Goal: Contribute content: Add original content to the website for others to see

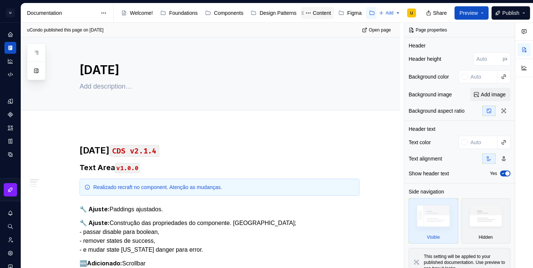
click at [329, 16] on div "Content" at bounding box center [322, 12] width 18 height 7
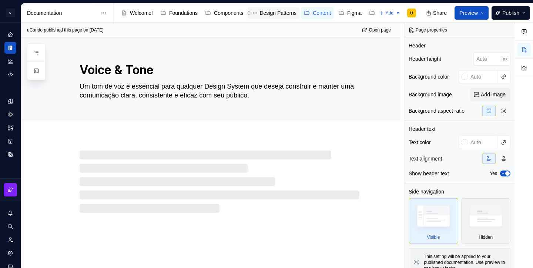
click at [283, 14] on div "Design Patterns" at bounding box center [277, 12] width 37 height 7
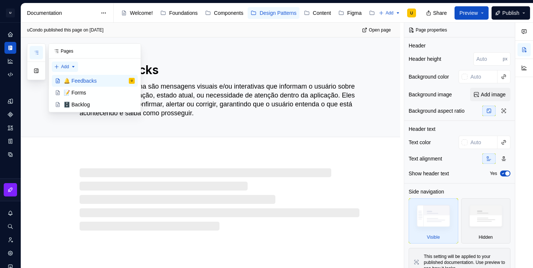
click at [60, 67] on div "Pages Add Accessibility guide for tree Page tree. Navigate the tree with the ar…" at bounding box center [84, 77] width 114 height 69
type textarea "*"
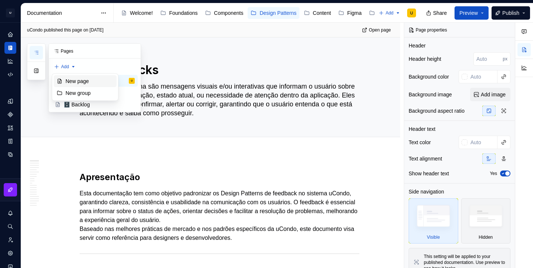
click at [68, 78] on div "New page" at bounding box center [90, 80] width 48 height 7
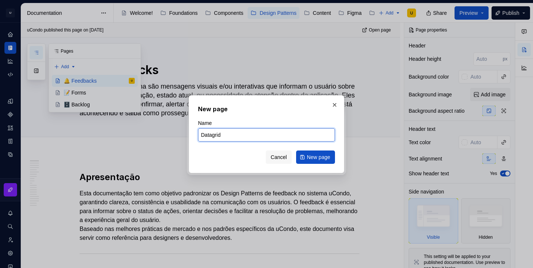
type input "Datagrid"
type textarea "*"
paste input "🗂️"
type input "🗂️ Datagrid"
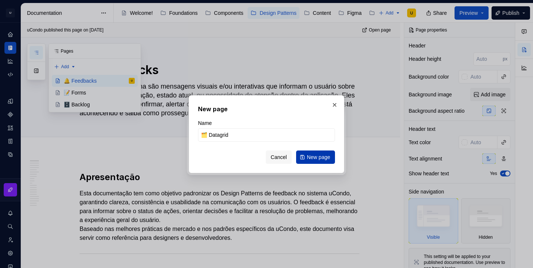
click at [315, 156] on span "New page" at bounding box center [318, 156] width 23 height 7
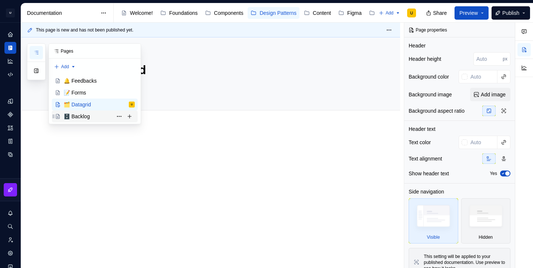
click at [78, 117] on div "🗄️ Backlog" at bounding box center [77, 116] width 26 height 7
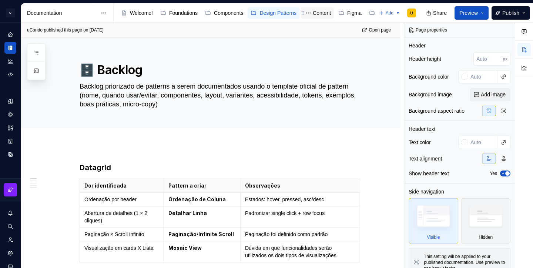
click at [328, 11] on div "Content" at bounding box center [322, 12] width 18 height 7
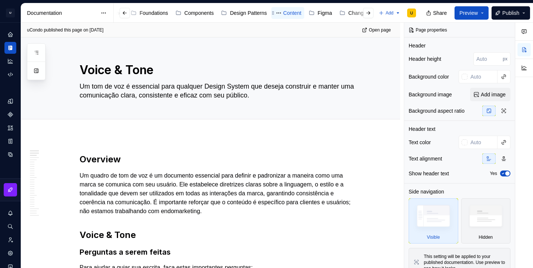
scroll to position [0, 43]
click at [237, 16] on div "Design Patterns" at bounding box center [248, 12] width 37 height 7
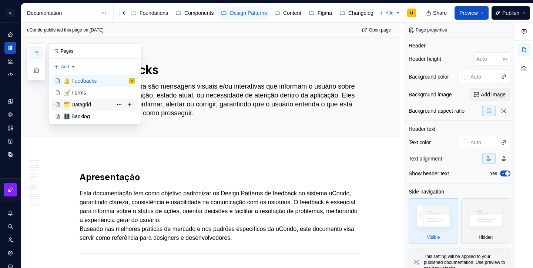
click at [83, 105] on div "🗂️ Datagrid" at bounding box center [77, 104] width 27 height 7
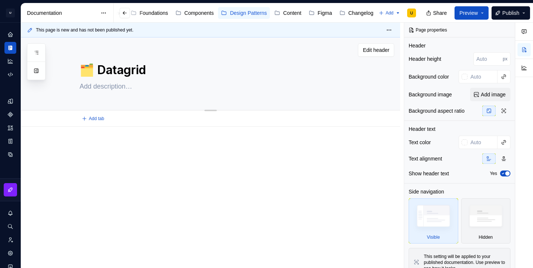
click at [130, 89] on textarea at bounding box center [218, 86] width 280 height 12
paste textarea "Exibição interativa e escalável de dados tabulares."
type textarea "*"
type textarea "Exibição interativa e escalável de dados tabulares."
click at [130, 89] on textarea "Exibição interativa e escalável de dados tabulares." at bounding box center [218, 95] width 280 height 30
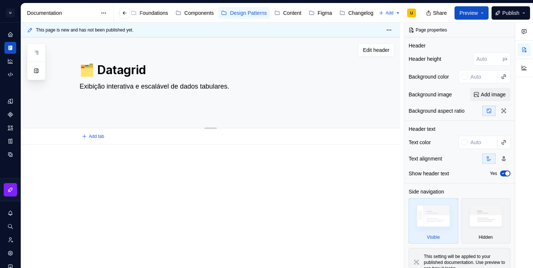
click at [118, 107] on textarea "Exibição interativa e escalável de dados tabulares." at bounding box center [218, 95] width 280 height 30
type textarea "*"
type textarea "Exibição interativa e escalável de dados tabulares."
type textarea "*"
type textarea "Exibição interativa e escalável de dados tabulares."
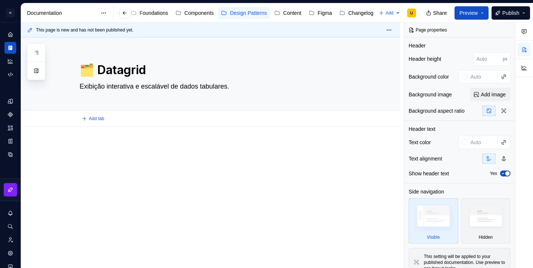
type textarea "*"
type textarea "Exibição interativa e escalável de dados tabulares."
click at [232, 158] on div at bounding box center [220, 158] width 280 height 28
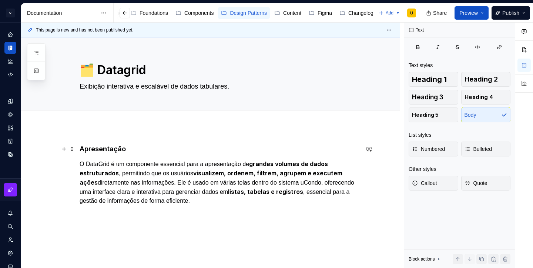
click at [111, 150] on h4 "Apresentação" at bounding box center [220, 148] width 280 height 9
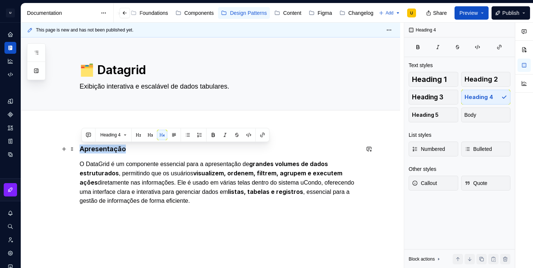
click at [111, 150] on h4 "Apresentação" at bounding box center [220, 148] width 280 height 9
click at [127, 137] on button "Heading 4" at bounding box center [113, 135] width 33 height 10
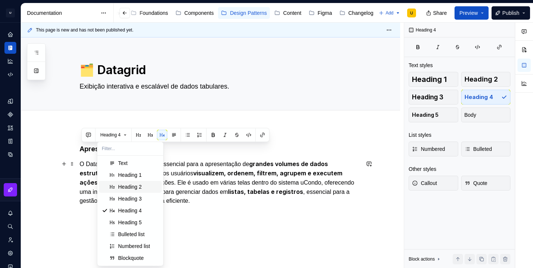
click at [132, 185] on div "Heading 2" at bounding box center [130, 186] width 24 height 7
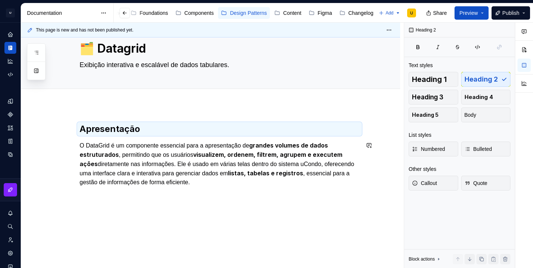
scroll to position [23, 0]
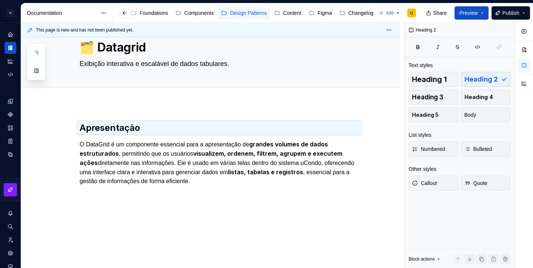
type textarea "*"
click at [196, 246] on div "Apresentação O DataGrid é um componente essencial para a apresentação de grande…" at bounding box center [210, 189] width 379 height 171
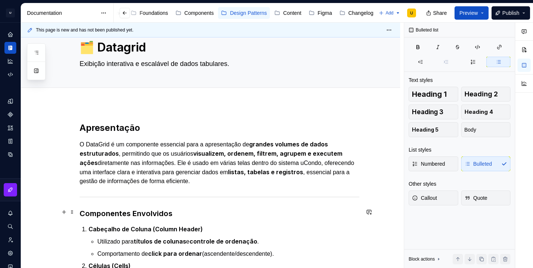
click at [146, 211] on strong "Componentes Envolvidos" at bounding box center [126, 213] width 93 height 9
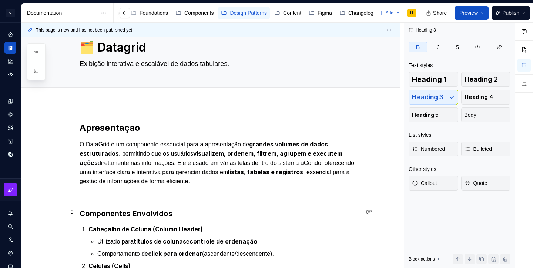
click at [146, 211] on strong "Componentes Envolvidos" at bounding box center [126, 213] width 93 height 9
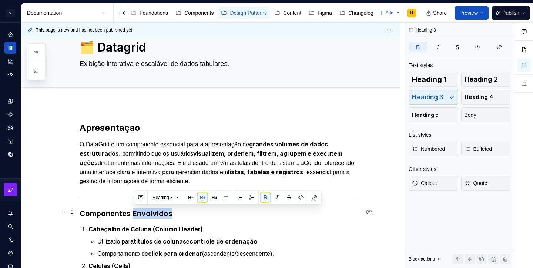
click at [146, 211] on strong "Componentes Envolvidos" at bounding box center [126, 213] width 93 height 9
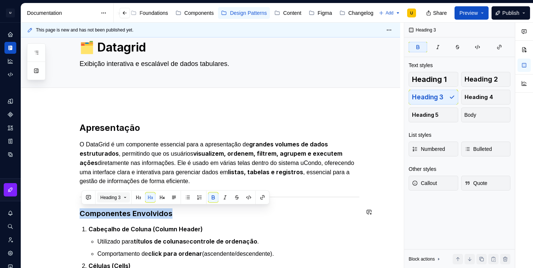
click at [124, 194] on button "Heading 3" at bounding box center [113, 197] width 33 height 10
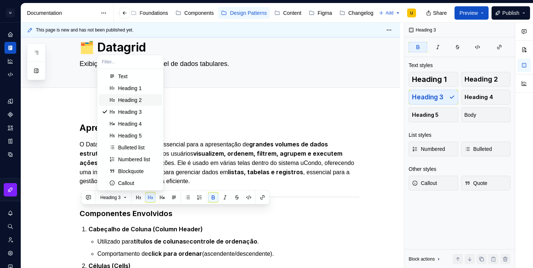
click at [134, 100] on div "Heading 2" at bounding box center [130, 99] width 24 height 7
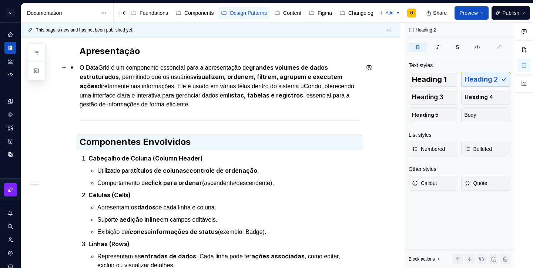
scroll to position [114, 0]
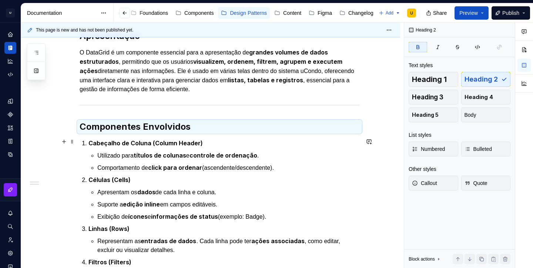
click at [135, 148] on li "Cabeçalho de Coluna (Column Header) Utilizado para títulos de colunas e control…" at bounding box center [223, 155] width 271 height 34
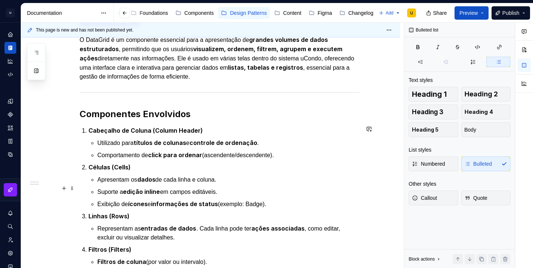
scroll to position [132, 0]
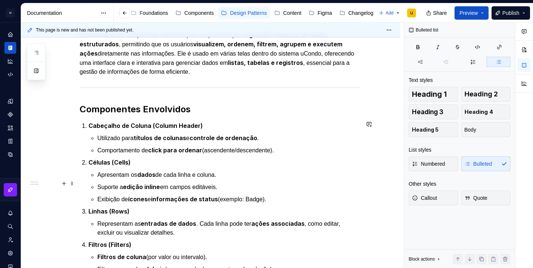
click at [150, 185] on strong "edição inline" at bounding box center [141, 186] width 37 height 7
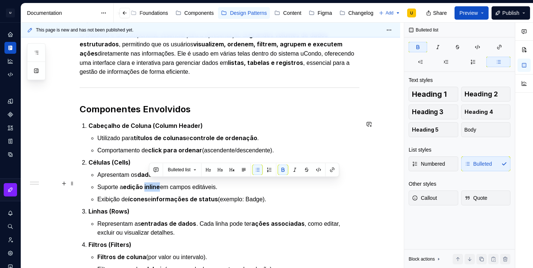
click at [150, 185] on strong "edição inline" at bounding box center [141, 186] width 37 height 7
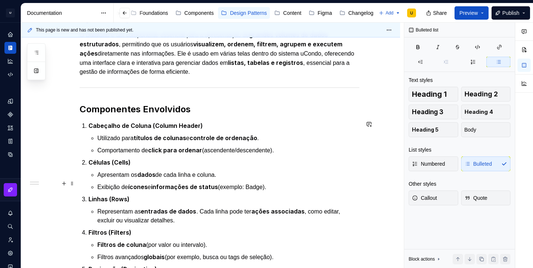
click at [148, 184] on strong "ícones" at bounding box center [138, 186] width 20 height 7
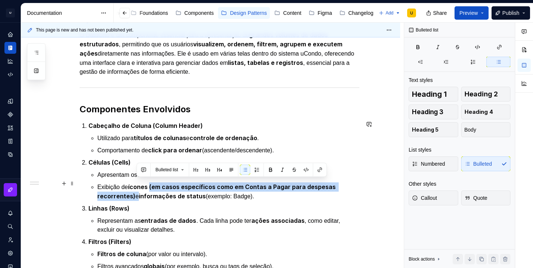
drag, startPoint x: 136, startPoint y: 191, endPoint x: 154, endPoint y: 180, distance: 21.4
click at [153, 182] on p "Exibição de ícones (em casos específicos como em Contas a Pagar para despesas r…" at bounding box center [228, 191] width 262 height 19
click at [272, 170] on button "button" at bounding box center [270, 169] width 10 height 10
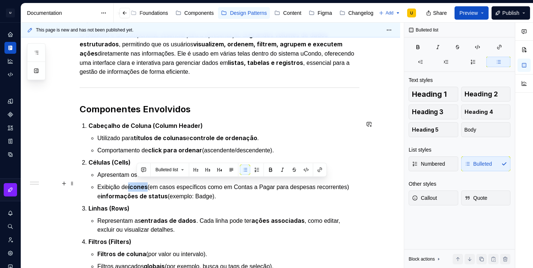
click at [272, 192] on p "Exibição de ícones (em casos específicos como em Contas a Pagar para despesas r…" at bounding box center [228, 191] width 262 height 19
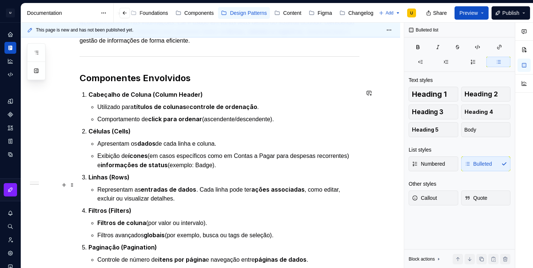
scroll to position [164, 0]
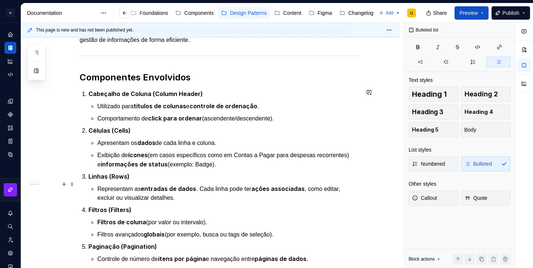
click at [188, 195] on p "Representam as entradas de dados . Cada linha pode ter ações associadas , como …" at bounding box center [228, 193] width 262 height 18
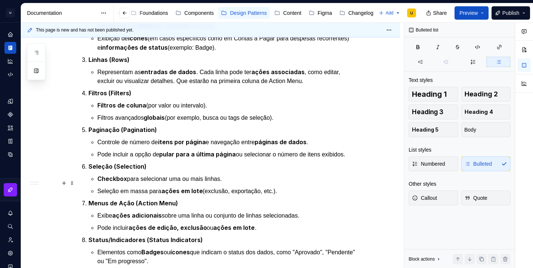
scroll to position [281, 0]
click at [203, 187] on strong "ações em lote" at bounding box center [181, 190] width 41 height 7
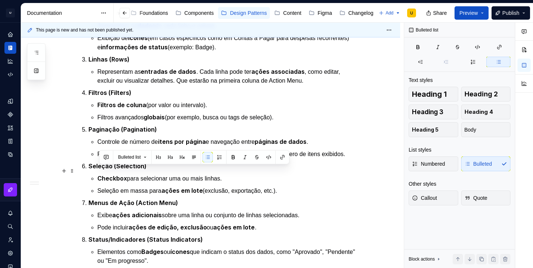
drag, startPoint x: 289, startPoint y: 184, endPoint x: 100, endPoint y: 169, distance: 189.8
click at [100, 174] on ul "Checkbox para selecionar uma ou mais linhas. Seleção em massa para ações em lot…" at bounding box center [228, 184] width 262 height 21
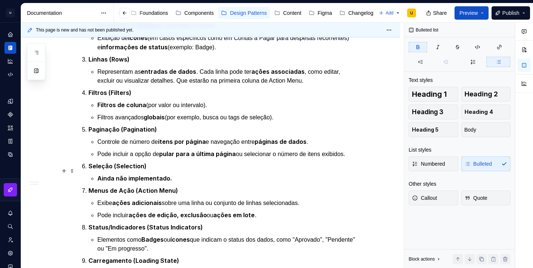
click at [120, 174] on strong "Ainda não implementado." at bounding box center [134, 177] width 75 height 7
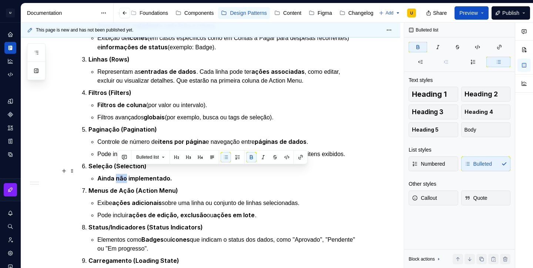
click at [120, 174] on strong "Ainda não implementado." at bounding box center [134, 177] width 75 height 7
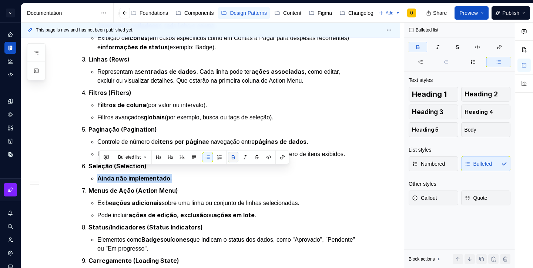
click at [234, 160] on button "button" at bounding box center [233, 157] width 10 height 10
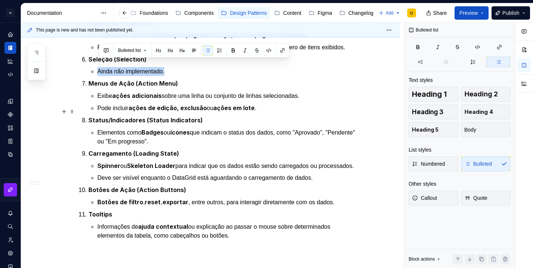
scroll to position [388, 0]
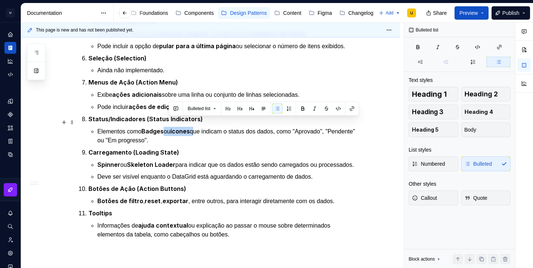
drag, startPoint x: 199, startPoint y: 122, endPoint x: 168, endPoint y: 124, distance: 31.9
click at [167, 127] on p "Elementos como Badges ou ícones que indicam o status dos dados, como "Aprovado"…" at bounding box center [228, 136] width 262 height 18
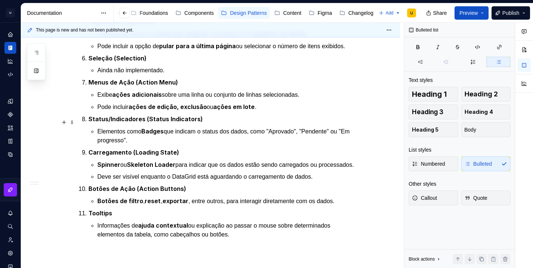
click at [159, 128] on p "Elementos como Badges que indicam o status dos dados, como "Aprovado", "Pendent…" at bounding box center [228, 136] width 262 height 18
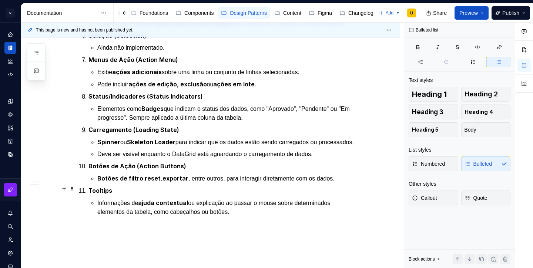
scroll to position [419, 0]
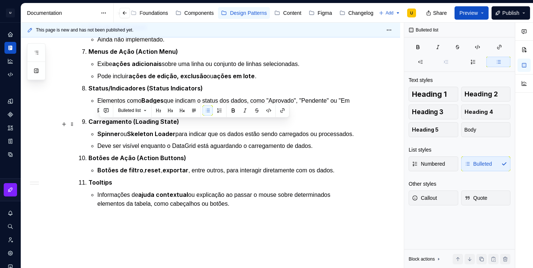
drag, startPoint x: 132, startPoint y: 124, endPoint x: 100, endPoint y: 126, distance: 32.6
click at [100, 129] on p "Spinner ou Skeleton Loader para indicar que os dados estão sendo carregados ou …" at bounding box center [228, 133] width 262 height 9
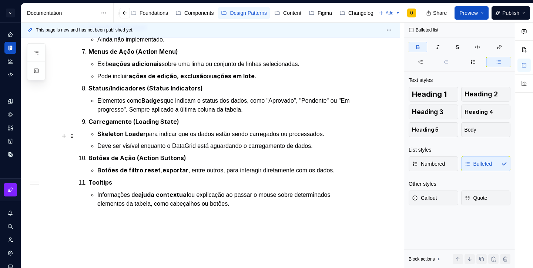
click at [252, 141] on p "Deve ser visível enquanto o DataGrid está aguardando o carregamento de dados." at bounding box center [228, 145] width 262 height 9
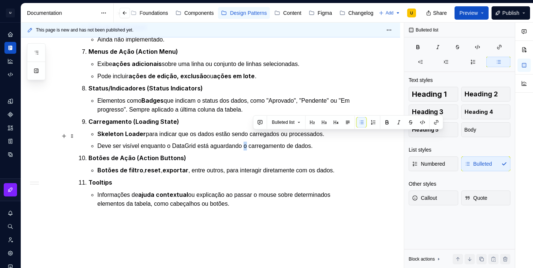
click at [252, 141] on p "Deve ser visível enquanto o DataGrid está aguardando o carregamento de dados." at bounding box center [228, 145] width 262 height 9
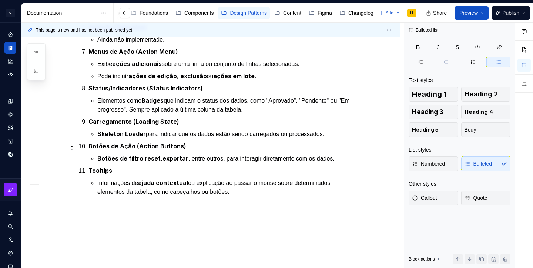
click at [218, 154] on p "Botões de filtro , reset , exportar , entre outros, para interagir diretamente …" at bounding box center [228, 158] width 262 height 9
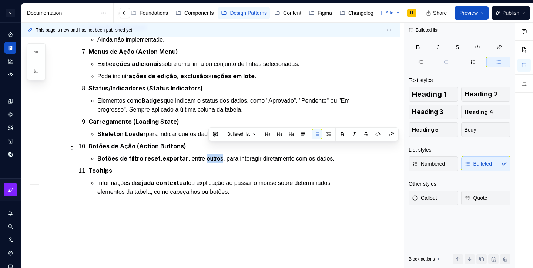
click at [218, 154] on p "Botões de filtro , reset , exportar , entre outros, para interagir diretamente …" at bounding box center [228, 158] width 262 height 9
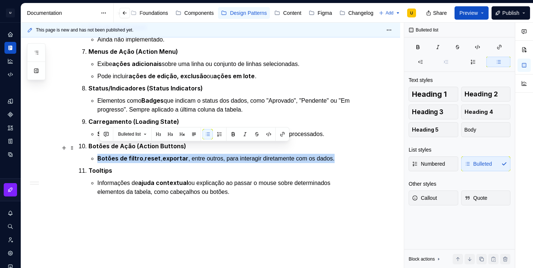
click at [218, 154] on p "Botões de filtro , reset , exportar , entre outros, para interagir diretamente …" at bounding box center [228, 158] width 262 height 9
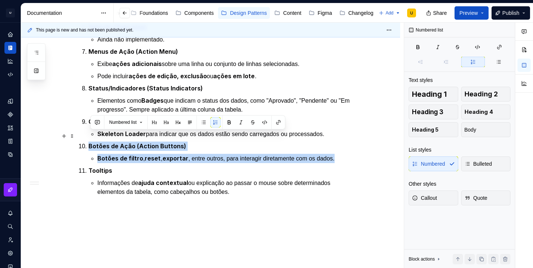
drag, startPoint x: 345, startPoint y: 148, endPoint x: 82, endPoint y: 134, distance: 263.5
click at [88, 141] on li "Botões de Ação (Action Buttons) Botões de filtro , reset , exportar , entre out…" at bounding box center [223, 151] width 271 height 21
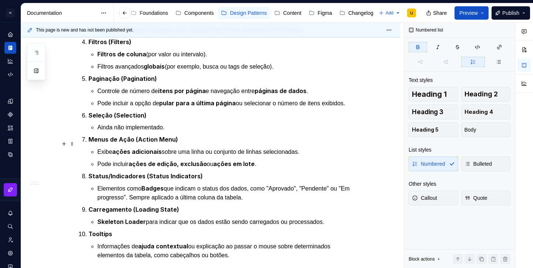
scroll to position [401, 0]
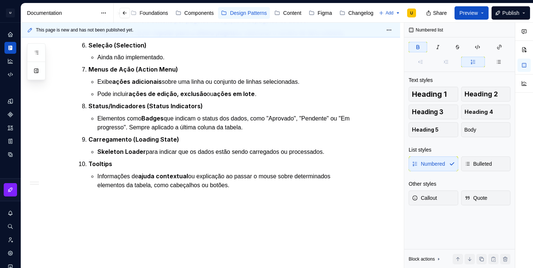
click at [239, 194] on div "Apresentação O DataGrid é um componente essencial para a apresentação de grande…" at bounding box center [210, 1] width 379 height 553
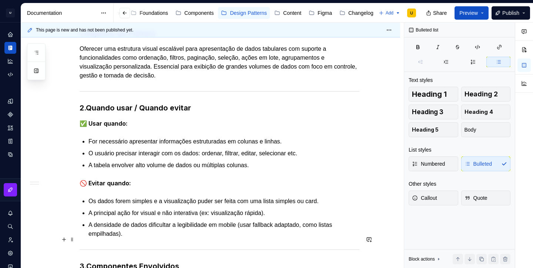
scroll to position [640, 0]
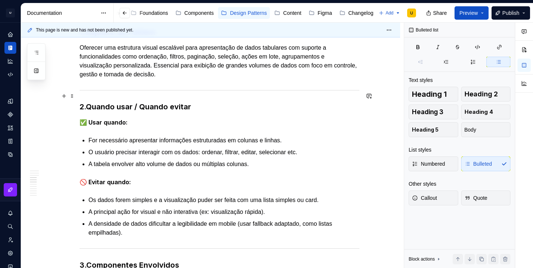
click at [91, 102] on strong "Quando usar / Quando evitar" at bounding box center [138, 106] width 105 height 9
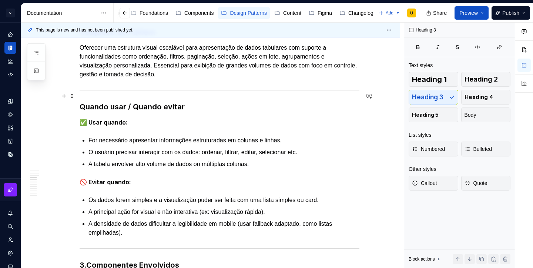
click at [132, 102] on strong "Quando usar / Quando evitar" at bounding box center [132, 106] width 105 height 9
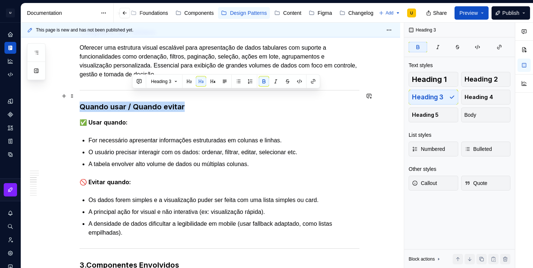
click at [132, 102] on strong "Quando usar / Quando evitar" at bounding box center [132, 106] width 105 height 9
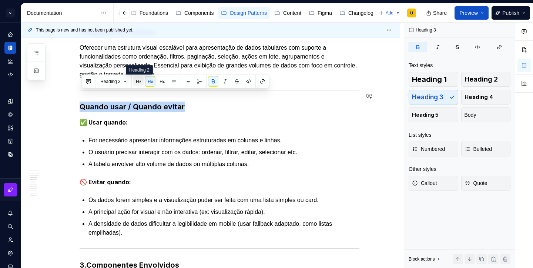
click at [142, 83] on button "button" at bounding box center [138, 81] width 10 height 10
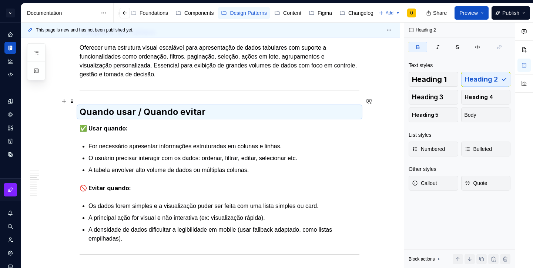
click at [210, 106] on h2 "Quando usar / Quando evitar" at bounding box center [220, 112] width 280 height 12
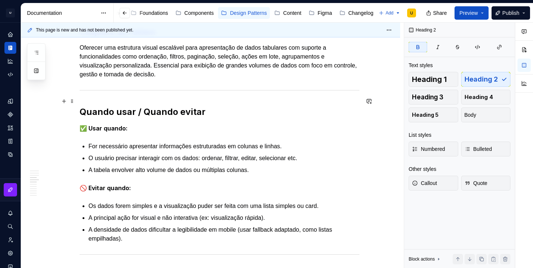
click at [210, 106] on h2 "Quando usar / Quando evitar" at bounding box center [220, 112] width 280 height 12
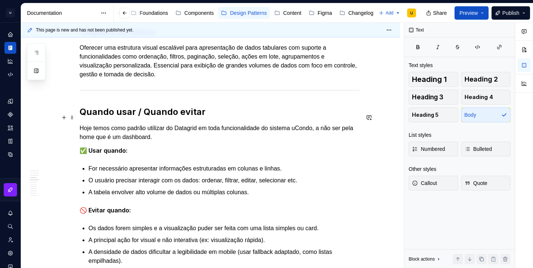
click at [101, 127] on p "Hoje temos como padrão utilizar do Datagrid em toda funcionalidade do sistema u…" at bounding box center [220, 133] width 280 height 18
click at [125, 127] on p "Hoje temos como padrão utilizar do Datagrid em toda funcionalidade do sistema u…" at bounding box center [220, 133] width 280 height 18
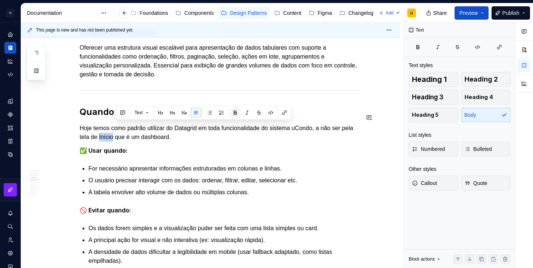
click at [237, 113] on button "button" at bounding box center [235, 112] width 10 height 10
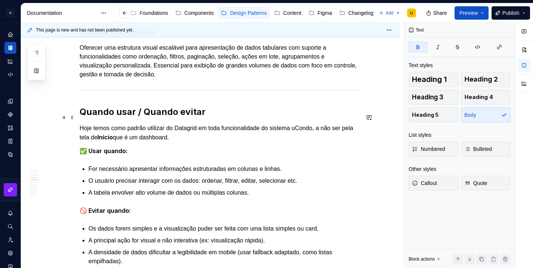
click at [205, 130] on p "Hoje temos como padrão utilizar do Datagrid em toda funcionalidade do sistema u…" at bounding box center [220, 133] width 280 height 18
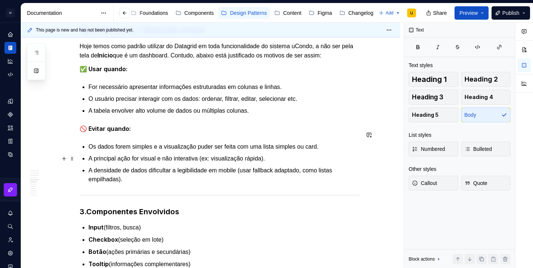
scroll to position [722, 0]
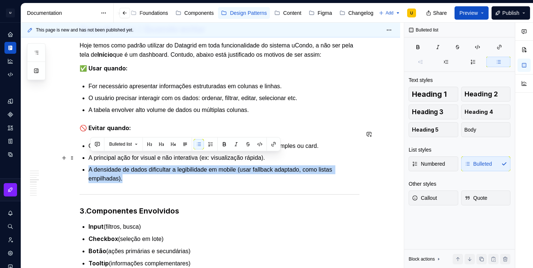
drag, startPoint x: 130, startPoint y: 168, endPoint x: 88, endPoint y: 158, distance: 43.4
click at [88, 158] on div "Apresentação O DataGrid é um componente essencial para a apresentação de grande…" at bounding box center [220, 268] width 280 height 1692
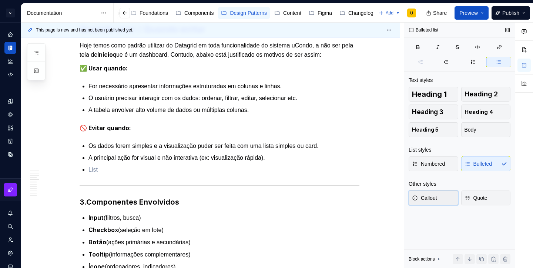
click at [420, 197] on span "Callout" at bounding box center [424, 197] width 25 height 7
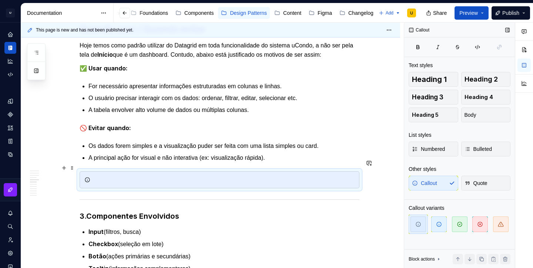
click at [161, 176] on div at bounding box center [223, 179] width 261 height 7
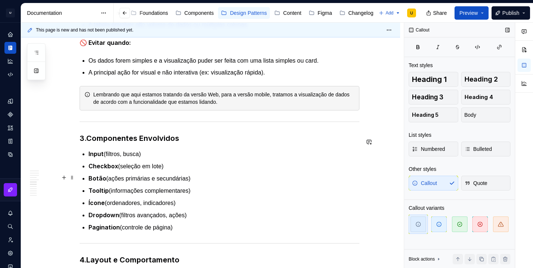
scroll to position [817, 0]
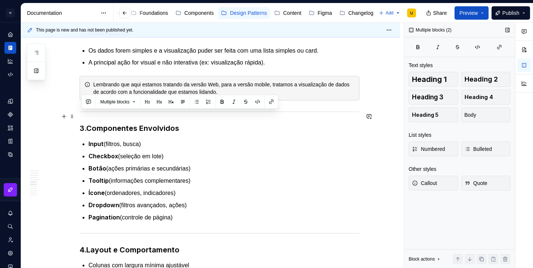
drag, startPoint x: 189, startPoint y: 204, endPoint x: 77, endPoint y: 111, distance: 145.3
click at [77, 111] on div "Apresentação O DataGrid é um componente essencial para a apresentação de grande…" at bounding box center [210, 214] width 379 height 1811
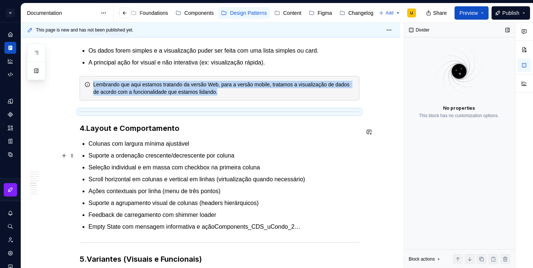
click at [199, 163] on p "Seleção individual e em massa com checkbox na primeira coluna" at bounding box center [223, 167] width 271 height 9
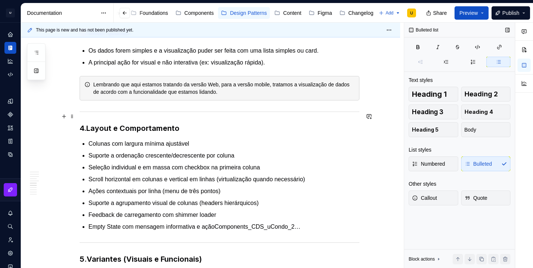
click at [82, 123] on h3 "4. Layout e Comportamento" at bounding box center [220, 128] width 280 height 10
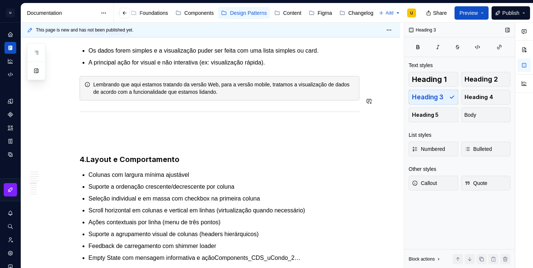
click at [93, 110] on div "Apresentação O DataGrid é um componente essencial para a apresentação de grande…" at bounding box center [220, 134] width 280 height 1614
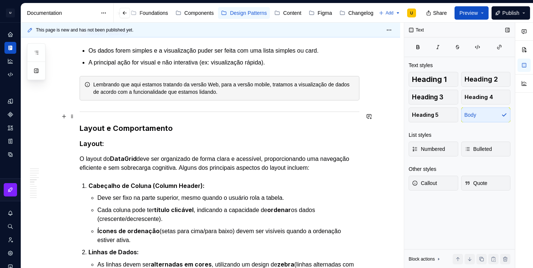
click at [98, 123] on h3 "Layout e Comportamento" at bounding box center [220, 128] width 280 height 10
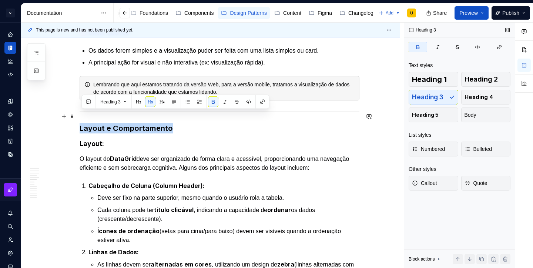
click at [98, 123] on h3 "Layout e Comportamento" at bounding box center [220, 128] width 280 height 10
click at [127, 100] on button "Heading 3" at bounding box center [113, 102] width 33 height 10
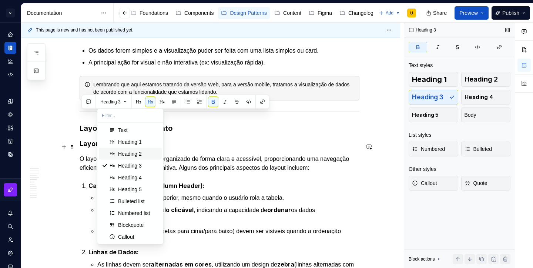
click at [136, 151] on div "Heading 2" at bounding box center [130, 153] width 24 height 7
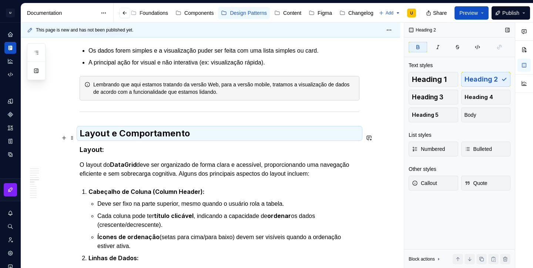
click at [100, 145] on strong "Layout:" at bounding box center [92, 149] width 24 height 8
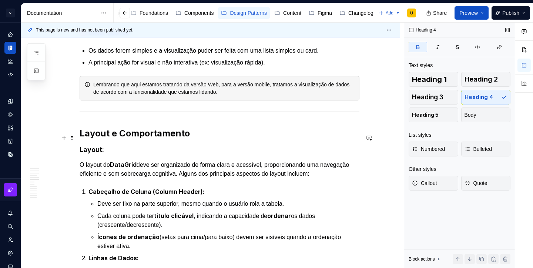
click at [100, 145] on strong "Layout:" at bounding box center [92, 149] width 24 height 8
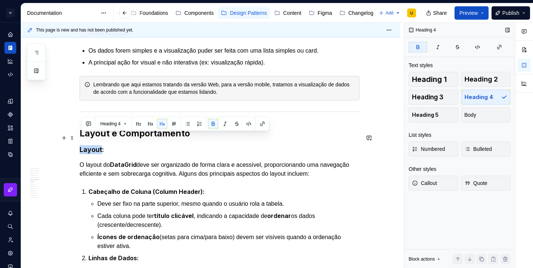
click at [123, 145] on h4 "Layout:" at bounding box center [220, 149] width 280 height 9
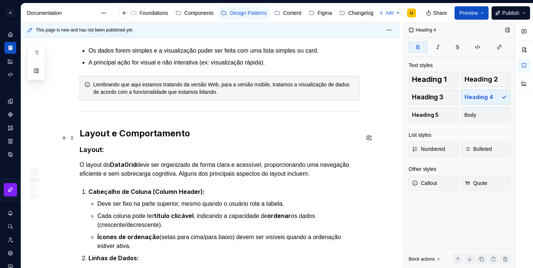
click at [123, 145] on h4 "Layout:" at bounding box center [220, 149] width 280 height 9
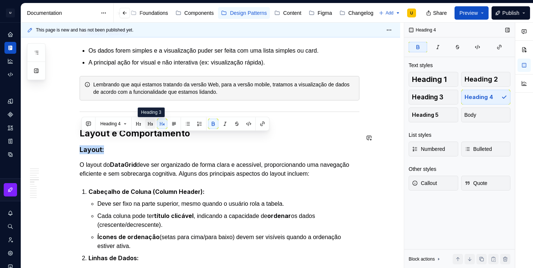
click at [149, 125] on button "button" at bounding box center [150, 123] width 10 height 10
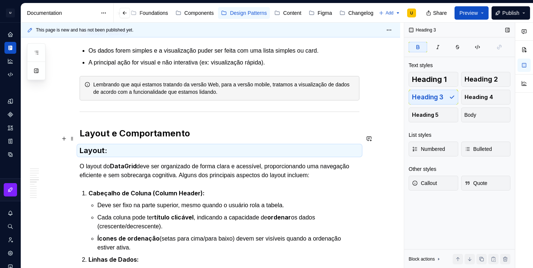
click at [143, 145] on h3 "Layout:" at bounding box center [220, 150] width 280 height 10
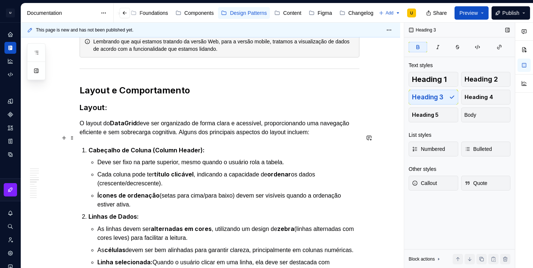
scroll to position [856, 0]
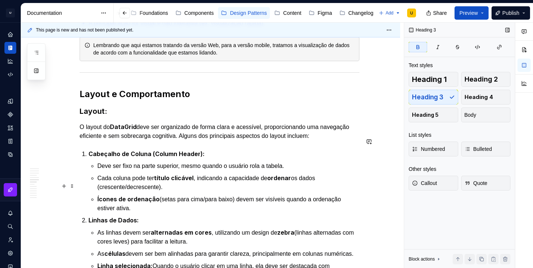
click at [154, 196] on p "Ícones de ordenação (setas para cima/para baixo) devem ser visíveis quando a or…" at bounding box center [228, 203] width 262 height 18
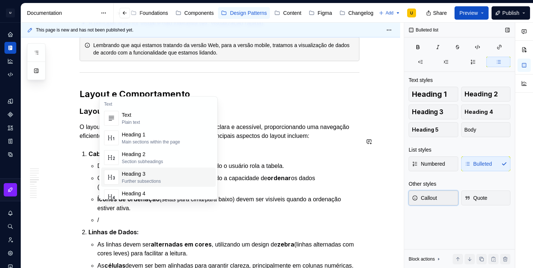
click at [427, 199] on span "Callout" at bounding box center [424, 197] width 25 height 7
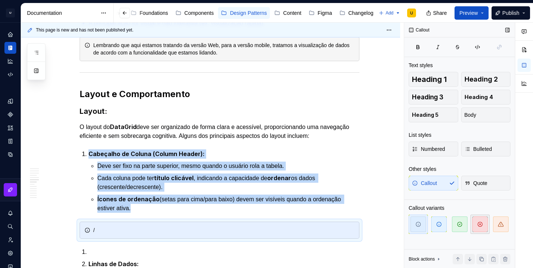
click at [475, 221] on span "button" at bounding box center [480, 224] width 16 height 16
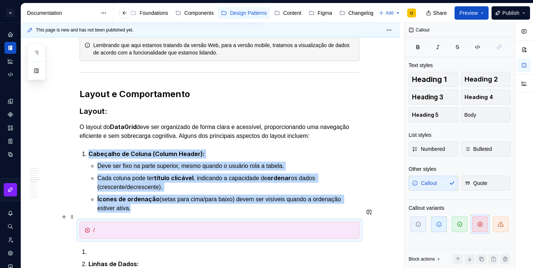
click at [278, 226] on div "/" at bounding box center [223, 229] width 261 height 7
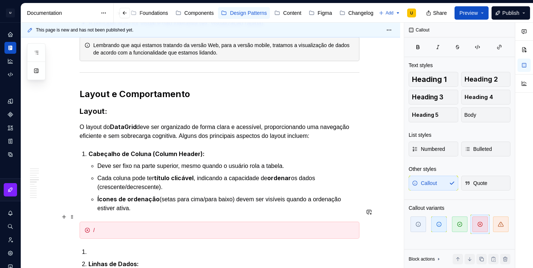
click at [278, 226] on div "/" at bounding box center [223, 229] width 261 height 7
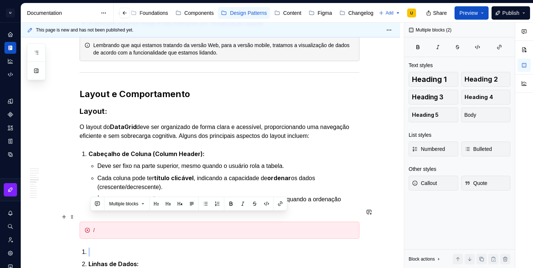
click at [275, 226] on div "/" at bounding box center [223, 229] width 261 height 7
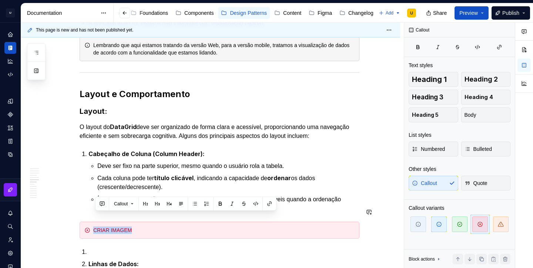
copy div "CRIAR IMAGEM"
click at [249, 194] on p "Ícones de ordenação (setas para cima/para baixo) devem ser visíveis quando a or…" at bounding box center [228, 203] width 262 height 18
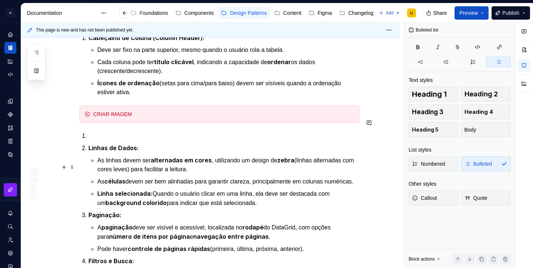
scroll to position [980, 0]
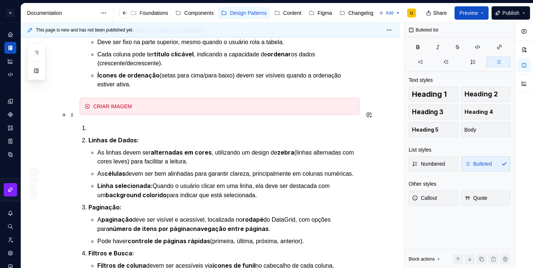
click at [118, 124] on p at bounding box center [223, 128] width 271 height 9
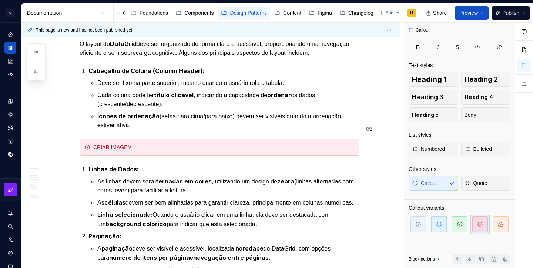
scroll to position [938, 0]
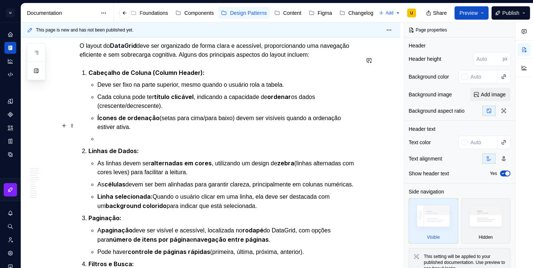
click at [115, 134] on p at bounding box center [228, 138] width 262 height 9
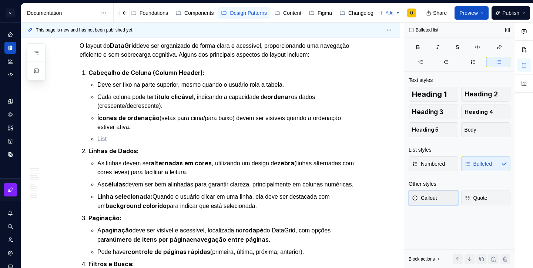
click at [429, 201] on span "Callout" at bounding box center [424, 197] width 25 height 7
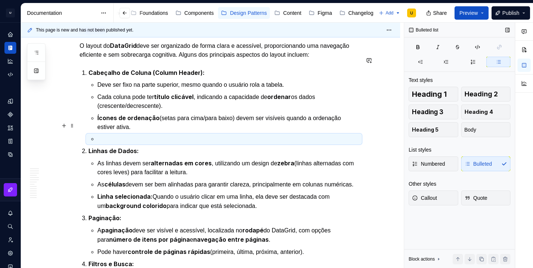
click at [114, 134] on p at bounding box center [228, 138] width 262 height 9
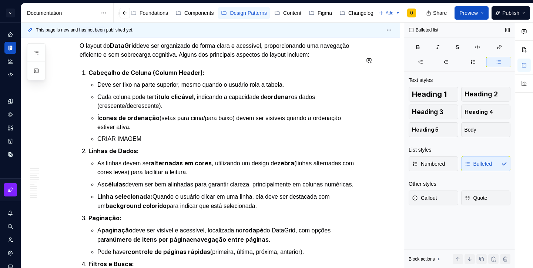
click at [114, 134] on p "CRIAR IMAGEM" at bounding box center [228, 138] width 262 height 9
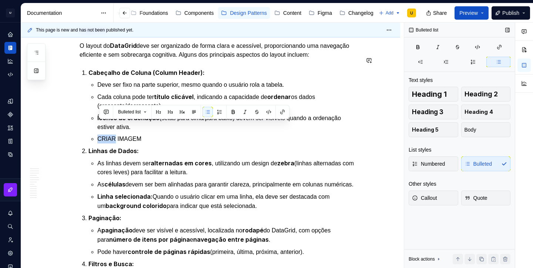
click at [114, 134] on p "CRIAR IMAGEM" at bounding box center [228, 138] width 262 height 9
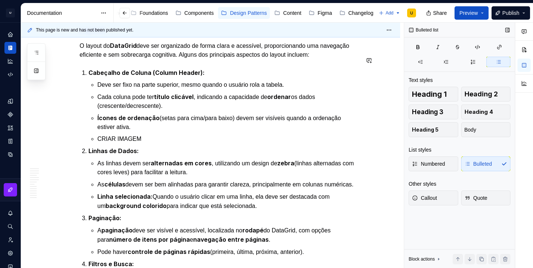
click at [114, 134] on p "CRIAR IMAGEM" at bounding box center [228, 138] width 262 height 9
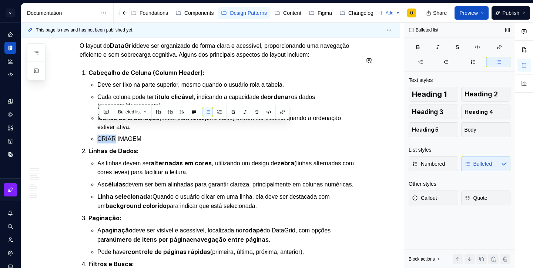
click at [114, 134] on p "CRIAR IMAGEM" at bounding box center [228, 138] width 262 height 9
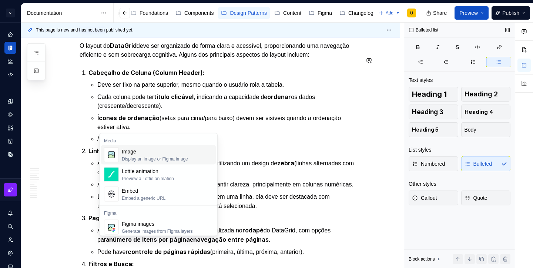
click at [153, 152] on div "Image" at bounding box center [155, 151] width 66 height 7
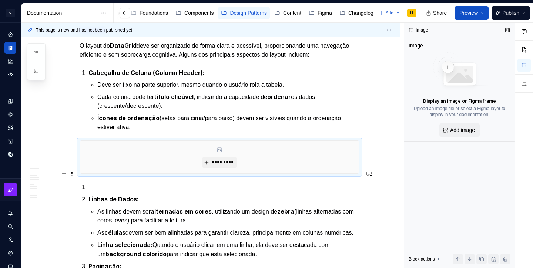
click at [120, 182] on p at bounding box center [223, 186] width 271 height 9
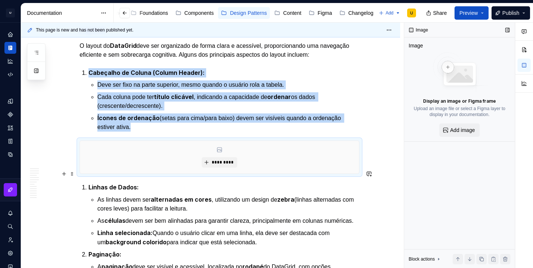
click at [88, 182] on li "Linhas de Dados: As linhas devem ser alternadas em cores , utilizando um design…" at bounding box center [223, 214] width 271 height 64
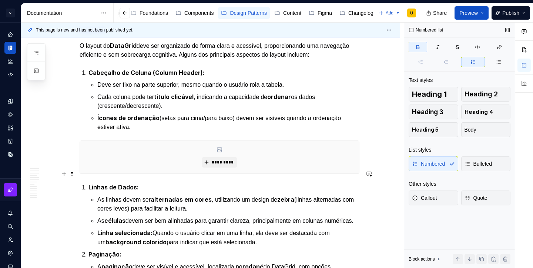
click at [88, 182] on li "Linhas de Dados: As linhas devem ser alternadas em cores , utilizando um design…" at bounding box center [223, 214] width 271 height 64
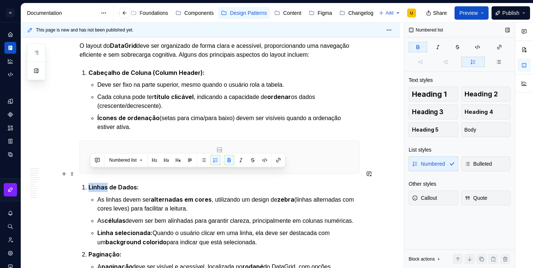
click at [106, 183] on strong "Linhas de Dados:" at bounding box center [113, 186] width 50 height 7
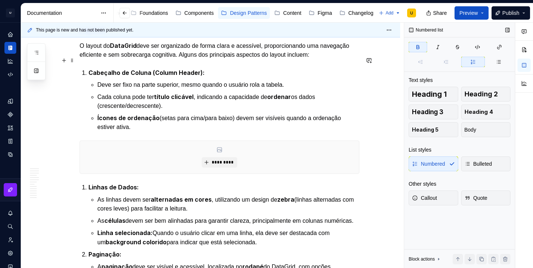
click at [91, 69] on strong "Cabeçalho de Coluna (Column Header):" at bounding box center [146, 72] width 116 height 7
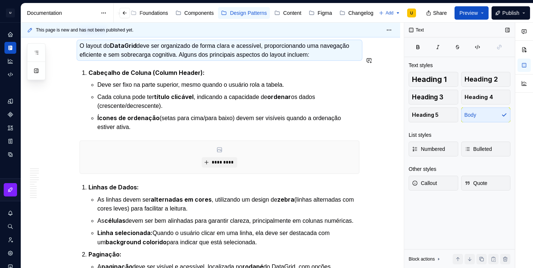
scroll to position [903, 0]
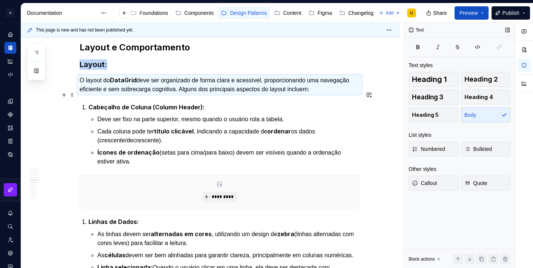
click at [104, 103] on strong "Cabeçalho de Coluna (Column Header):" at bounding box center [146, 106] width 116 height 7
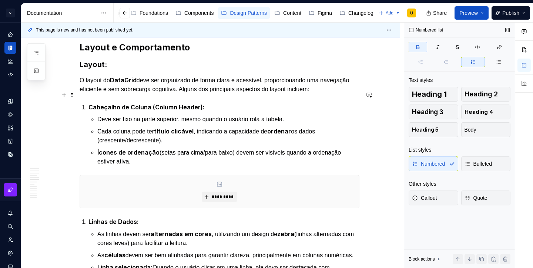
click at [104, 103] on strong "Cabeçalho de Coluna (Column Header):" at bounding box center [146, 106] width 116 height 7
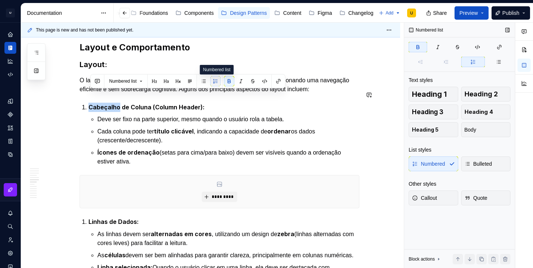
click at [214, 83] on button "button" at bounding box center [215, 81] width 10 height 10
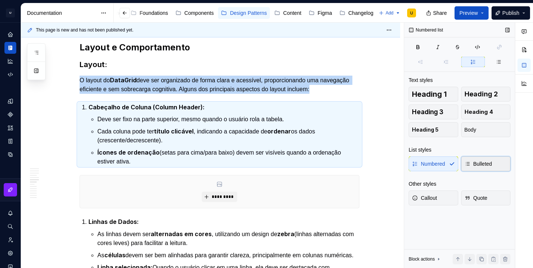
click at [470, 165] on span "Bulleted" at bounding box center [478, 163] width 28 height 7
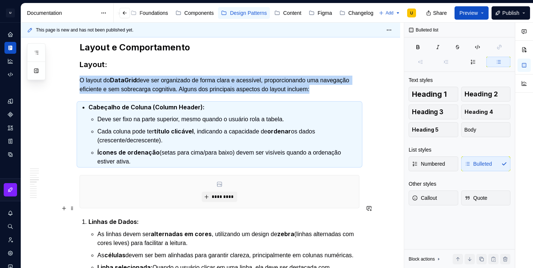
click at [250, 217] on li "Linhas de Dados: As linhas devem ser alternadas em cores , utilizando um design…" at bounding box center [223, 249] width 271 height 64
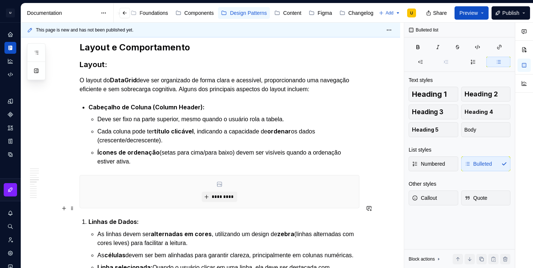
click at [250, 217] on li "Linhas de Dados: As linhas devem ser alternadas em cores , utilizando um design…" at bounding box center [223, 249] width 271 height 64
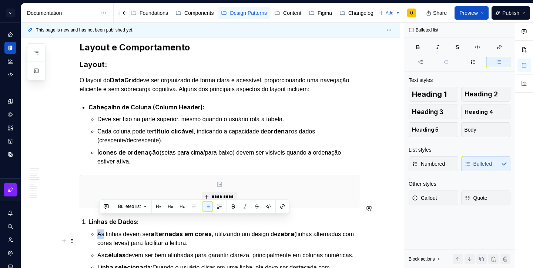
click at [268, 235] on ul "As linhas devem ser alternadas em cores , utilizando um design de zebra (linhas…" at bounding box center [228, 255] width 262 height 52
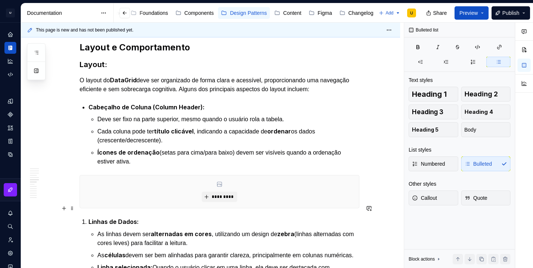
click at [133, 218] on strong "Linhas de Dados:" at bounding box center [113, 221] width 50 height 7
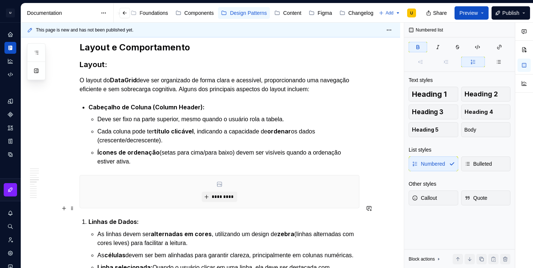
click at [133, 218] on strong "Linhas de Dados:" at bounding box center [113, 221] width 50 height 7
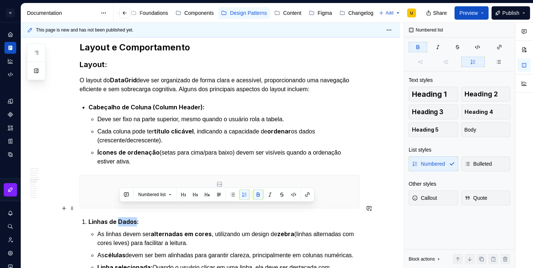
click at [133, 218] on strong "Linhas de Dados:" at bounding box center [113, 221] width 50 height 7
click at [478, 165] on span "Bulleted" at bounding box center [478, 163] width 28 height 7
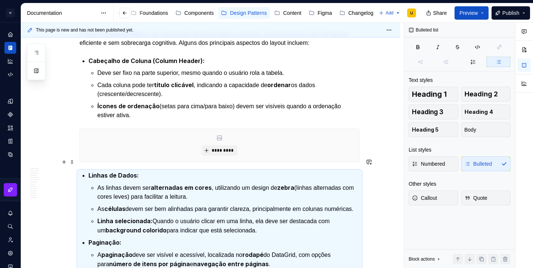
scroll to position [943, 0]
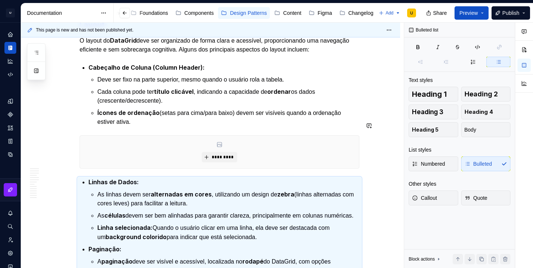
click at [195, 112] on p "Ícones de ordenação (setas para cima/para baixo) devem ser visíveis quando a or…" at bounding box center [228, 117] width 262 height 18
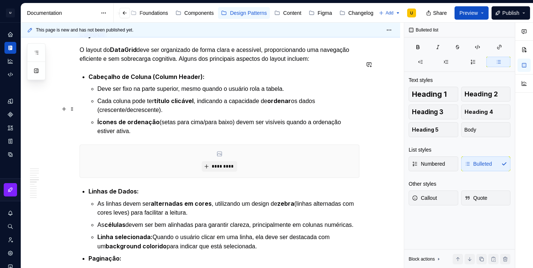
scroll to position [962, 0]
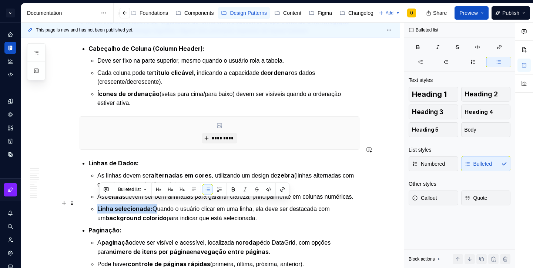
drag, startPoint x: 155, startPoint y: 203, endPoint x: 98, endPoint y: 205, distance: 56.7
click at [98, 205] on li "Linhas de Dados: As linhas devem ser alternadas em cores , utilizando um design…" at bounding box center [223, 190] width 271 height 64
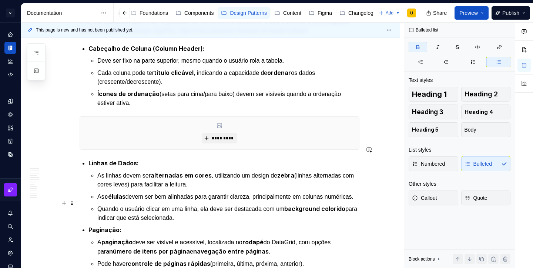
click at [150, 204] on p "Quando o usuário clicar em uma linha, ela deve ser destacada com um background …" at bounding box center [228, 213] width 262 height 18
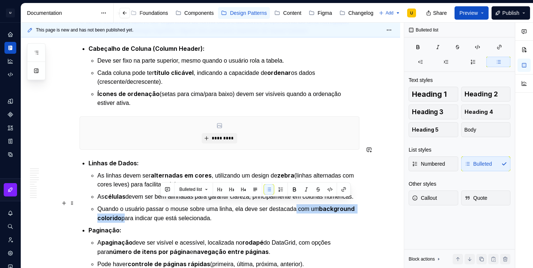
drag, startPoint x: 160, startPoint y: 213, endPoint x: 309, endPoint y: 203, distance: 149.1
click at [309, 204] on p "Quando o usuário passar o mouse sobre uma linha, ela deve ser destacada com um …" at bounding box center [228, 213] width 262 height 19
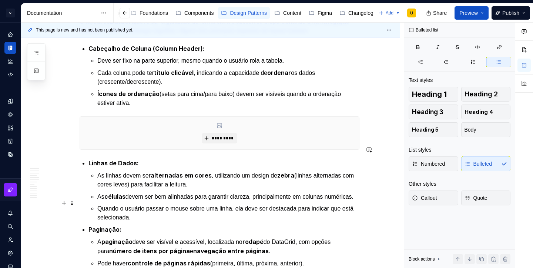
click at [145, 213] on p "Quando o usuário passar o mouse sobre uma linha, ela deve ser destacada para in…" at bounding box center [228, 213] width 262 height 18
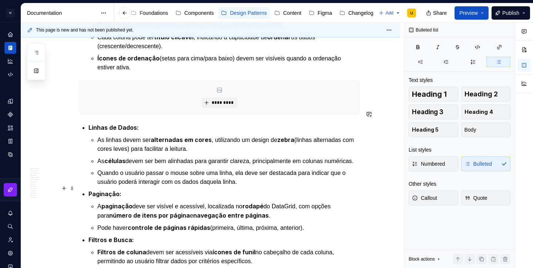
scroll to position [997, 0]
click at [259, 178] on p "Quando o usuário passar o mouse sobre uma linha, ela deve ser destacada para in…" at bounding box center [228, 177] width 262 height 18
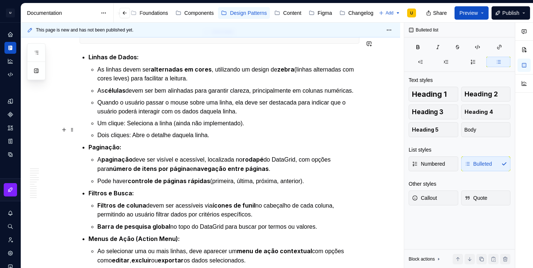
scroll to position [1067, 0]
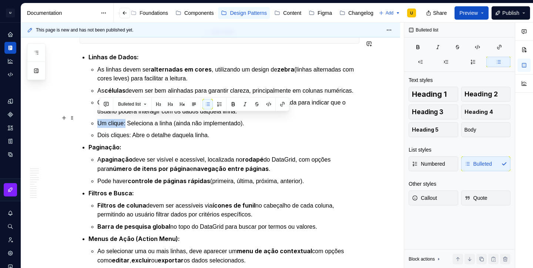
drag, startPoint x: 129, startPoint y: 119, endPoint x: 98, endPoint y: 116, distance: 31.2
click at [98, 116] on li "Linhas de Dados: As linhas devem ser alternadas em cores , utilizando um design…" at bounding box center [223, 96] width 271 height 87
click at [232, 104] on button "button" at bounding box center [233, 104] width 10 height 10
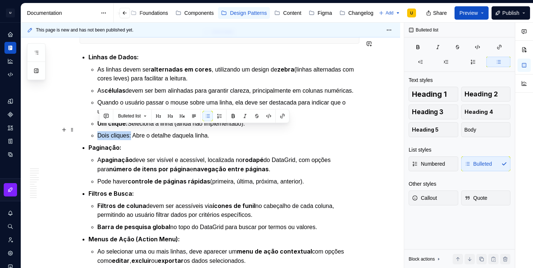
drag, startPoint x: 134, startPoint y: 131, endPoint x: 97, endPoint y: 131, distance: 37.0
click at [97, 131] on li "Linhas de Dados: As linhas devem ser alternadas em cores , utilizando um design…" at bounding box center [223, 96] width 271 height 87
click at [234, 119] on button "button" at bounding box center [233, 116] width 10 height 10
click at [187, 98] on p "Quando o usuário passar o mouse sobre uma linha, ela deve ser destacada para in…" at bounding box center [228, 107] width 262 height 18
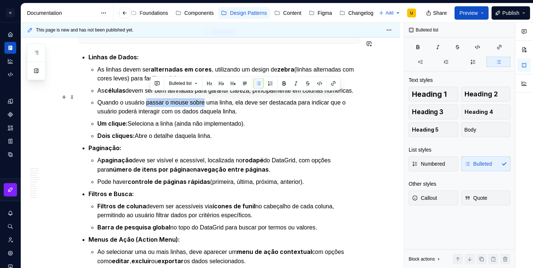
drag, startPoint x: 150, startPoint y: 98, endPoint x: 212, endPoint y: 100, distance: 62.6
click at [212, 100] on p "Quando o usuário passar o mouse sobre uma linha, ela deve ser destacada para in…" at bounding box center [228, 107] width 262 height 18
click at [285, 82] on button "button" at bounding box center [284, 83] width 10 height 10
click at [275, 119] on p "Um clique: Seleciona a linha (ainda não implementado)." at bounding box center [228, 123] width 262 height 9
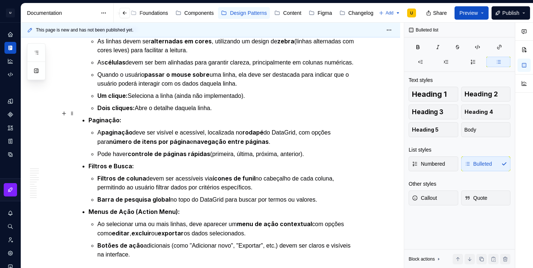
scroll to position [1099, 0]
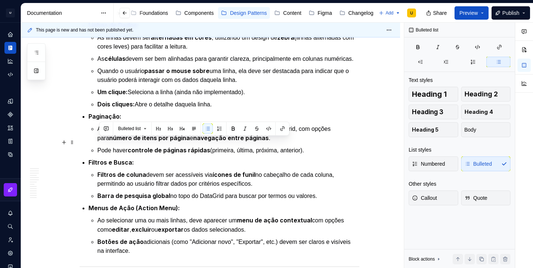
drag, startPoint x: 314, startPoint y: 143, endPoint x: 94, endPoint y: 143, distance: 220.2
click at [97, 145] on li "Pode haver controle de páginas rápidas (primeira, última, próxima, anterior)." at bounding box center [228, 149] width 262 height 9
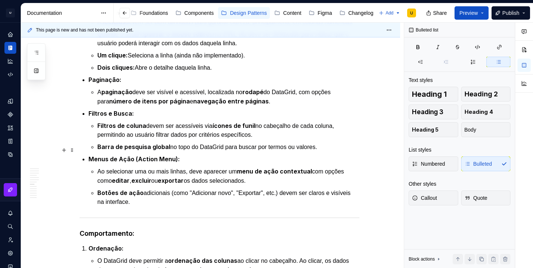
scroll to position [1126, 0]
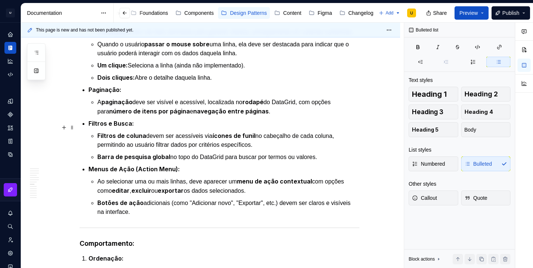
click at [270, 136] on p "Filtros de coluna devem ser acessíveis via ícones de funil no cabeçalho de cada…" at bounding box center [228, 140] width 262 height 18
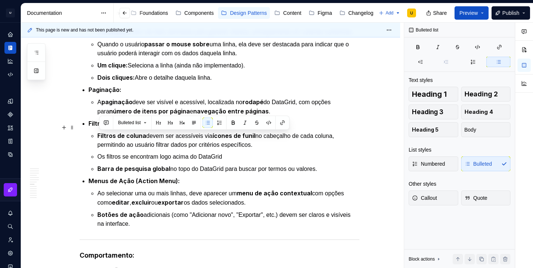
drag, startPoint x: 270, startPoint y: 137, endPoint x: 98, endPoint y: 140, distance: 172.1
click at [97, 140] on li "Filtros e Busca: Filtros de coluna devem ser acessíveis via ícones de funil no …" at bounding box center [223, 146] width 271 height 54
copy p "permitindo ao usuário filtrar dados por critérios específicos."
click at [242, 152] on p "Os filtros se encontram logo acima do DataGrid" at bounding box center [228, 156] width 262 height 9
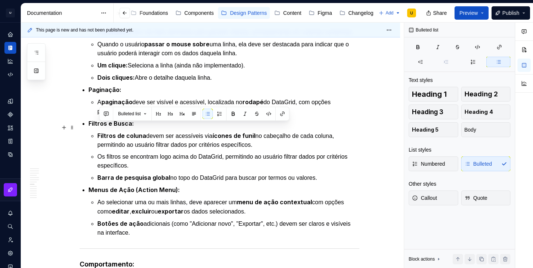
drag, startPoint x: 269, startPoint y: 137, endPoint x: 85, endPoint y: 128, distance: 184.1
click at [85, 128] on div "Apresentação O DataGrid é um componente essencial para a apresentação de grande…" at bounding box center [220, 188] width 280 height 2340
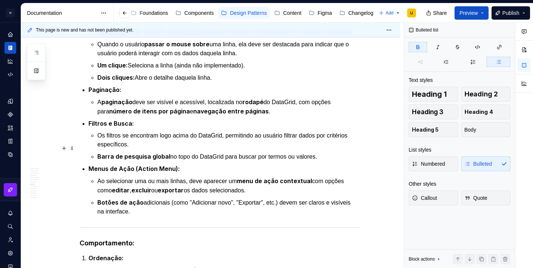
click at [326, 152] on p "Barra de pesquisa global no topo do DataGrid para buscar por termos ou valores." at bounding box center [228, 156] width 262 height 9
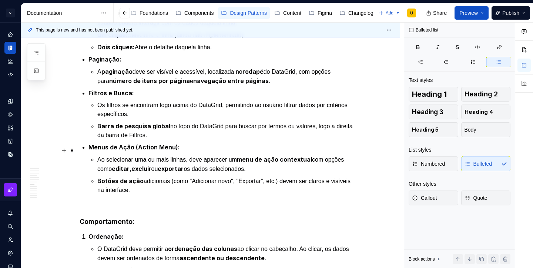
scroll to position [1157, 0]
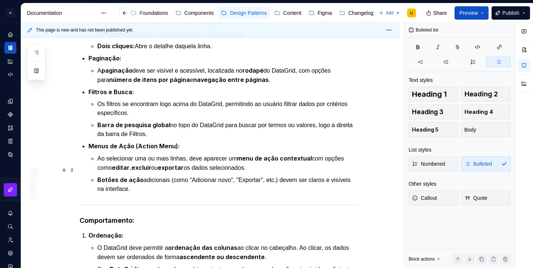
click at [171, 180] on p "Botões de ação adicionais (como "Adicionar novo", "Exportar", etc.) devem ser c…" at bounding box center [228, 184] width 262 height 18
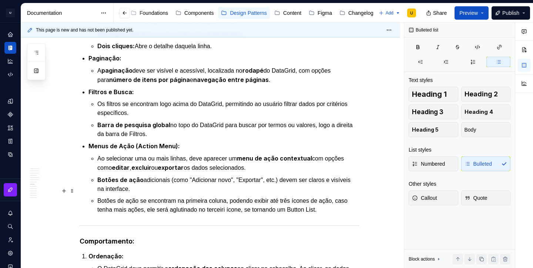
click at [250, 199] on p "Botões de ação se encontram na primeira coluna, podendo exibir até três ícones …" at bounding box center [228, 205] width 262 height 18
click at [359, 200] on p "Botões de ação se encontram na primeira coluna, podendo exibir até três ícones …" at bounding box center [228, 205] width 262 height 18
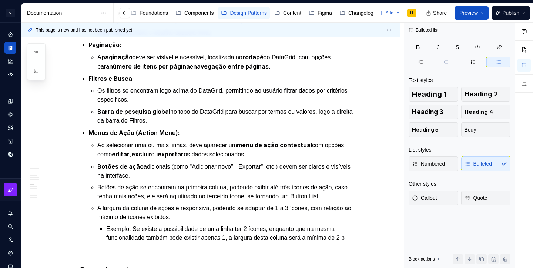
scroll to position [1180, 0]
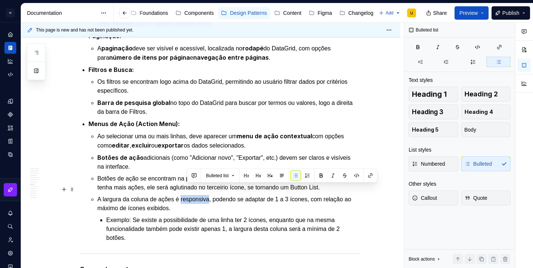
click at [207, 198] on p "A largura da coluna de ações é responsiva, podendo se adaptar de 1 a 3 ícones, …" at bounding box center [228, 204] width 262 height 18
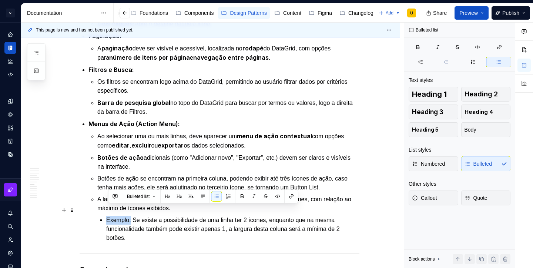
drag, startPoint x: 134, startPoint y: 209, endPoint x: 107, endPoint y: 211, distance: 27.5
click at [107, 211] on li "A largura da coluna de ações é responsiva, podendo se adaptar de 1 a 3 ícones, …" at bounding box center [228, 218] width 262 height 47
click at [242, 195] on button "button" at bounding box center [242, 196] width 10 height 10
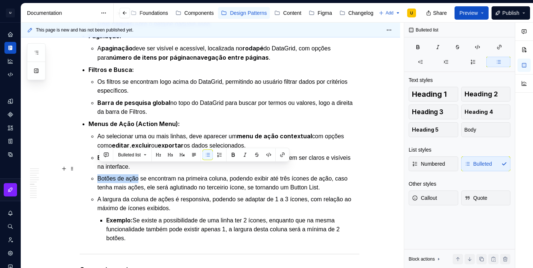
drag, startPoint x: 142, startPoint y: 169, endPoint x: 87, endPoint y: 168, distance: 54.4
click at [87, 167] on div "Apresentação O DataGrid é um componente essencial para a apresentação de grande…" at bounding box center [220, 164] width 280 height 2399
click at [237, 154] on button "button" at bounding box center [233, 155] width 10 height 10
click at [248, 178] on p "Botões de ação se encontram na primeira coluna, podendo exibir até três ícones …" at bounding box center [228, 183] width 262 height 18
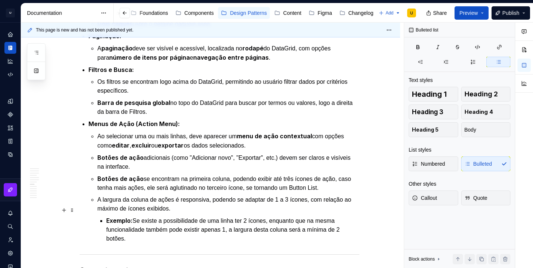
click at [241, 217] on p "Exemplo: Se existe a possibilidade de uma linha ter 2 ícones, enquanto que na m…" at bounding box center [232, 229] width 253 height 27
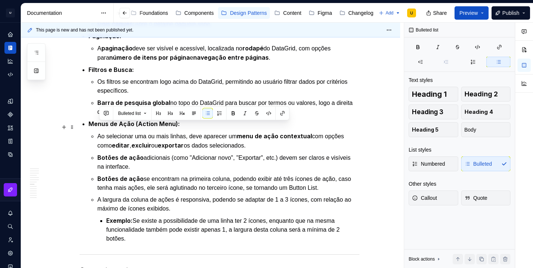
drag, startPoint x: 164, startPoint y: 158, endPoint x: 100, endPoint y: 129, distance: 69.6
click at [100, 131] on ul "Ao selecionar uma ou mais linhas, deve aparecer um menu de ação contextual com …" at bounding box center [228, 186] width 262 height 111
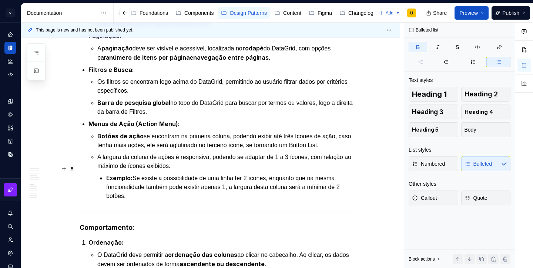
click at [141, 190] on p "Exemplo: Se existe a possibilidade de uma linha ter 2 ícones, enquanto que na m…" at bounding box center [232, 186] width 253 height 27
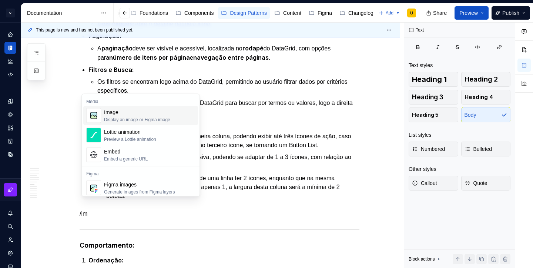
click at [126, 114] on div "Image" at bounding box center [137, 111] width 66 height 7
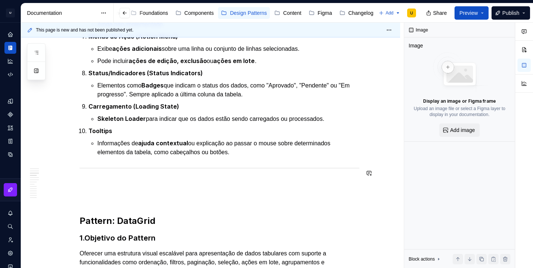
scroll to position [439, 0]
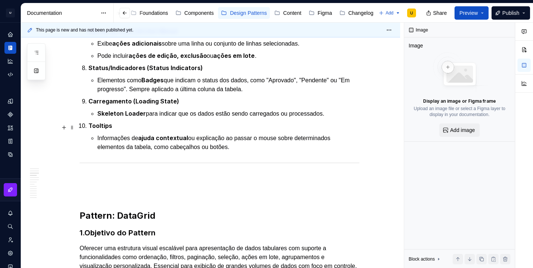
click at [248, 140] on p "Informações de ajuda contextual ou explicação ao passar o mouse sobre determina…" at bounding box center [228, 142] width 262 height 18
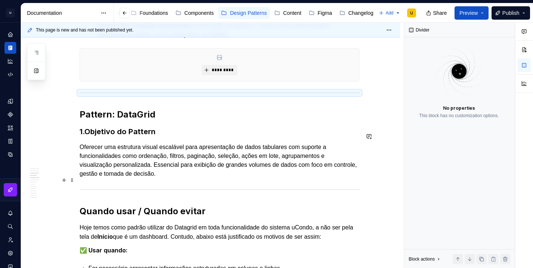
scroll to position [593, 0]
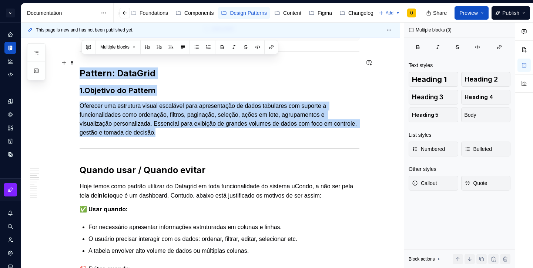
drag, startPoint x: 194, startPoint y: 125, endPoint x: 82, endPoint y: 63, distance: 127.9
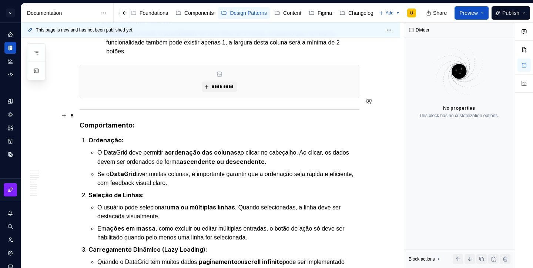
scroll to position [1255, 0]
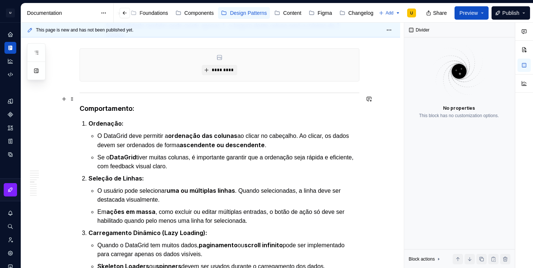
click at [100, 104] on strong "Comportamento:" at bounding box center [107, 108] width 55 height 8
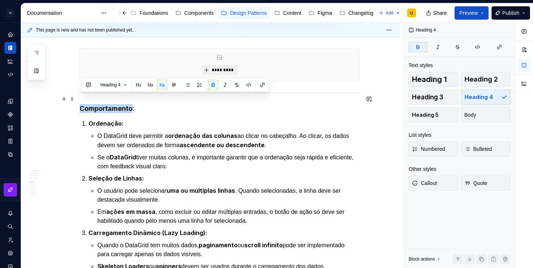
click at [100, 104] on strong "Comportamento:" at bounding box center [107, 108] width 55 height 8
click at [151, 88] on button "button" at bounding box center [150, 85] width 10 height 10
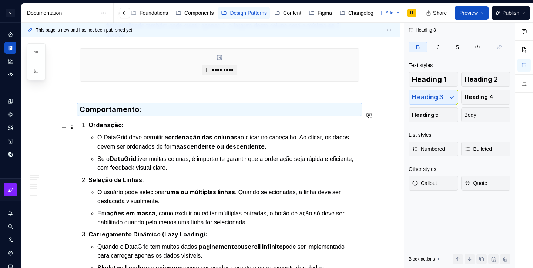
click at [150, 138] on p "O DataGrid deve permitir a ordenação das colunas ao clicar no cabeçalho. Ao cli…" at bounding box center [228, 142] width 262 height 19
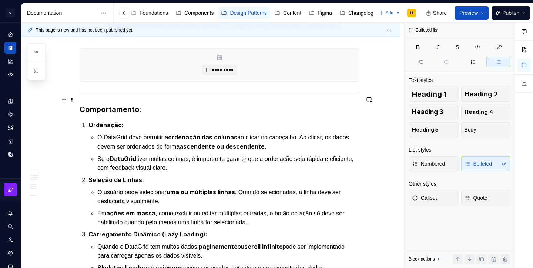
scroll to position [1281, 0]
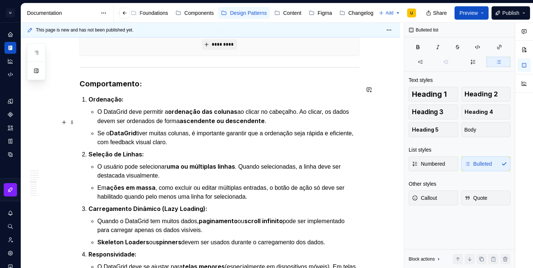
click at [210, 130] on p "Se o DataGrid tiver muitas colunas, é importante garantir que a ordenação seja …" at bounding box center [228, 137] width 262 height 18
click at [206, 131] on p "Se o DataGrid tiver muitas colunas, é importante garantir que a ordenação seja …" at bounding box center [228, 137] width 262 height 18
click at [276, 133] on p "Se o DataGrid tiver muitas colunas, é importante garantir que a ordenação seja …" at bounding box center [228, 137] width 262 height 18
click at [184, 168] on ul "O usuário pode selecionar uma ou múltiplas linhas . Quando selecionadas, a linh…" at bounding box center [228, 181] width 262 height 39
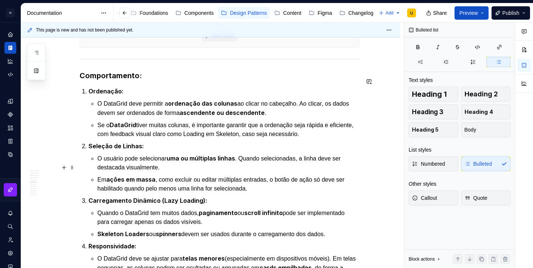
scroll to position [1292, 0]
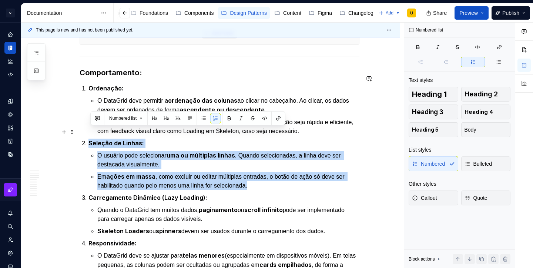
drag, startPoint x: 261, startPoint y: 173, endPoint x: 81, endPoint y: 131, distance: 184.8
click at [81, 131] on div "Apresentação O DataGrid é um componente essencial para a apresentação de grande…" at bounding box center [220, 10] width 280 height 2315
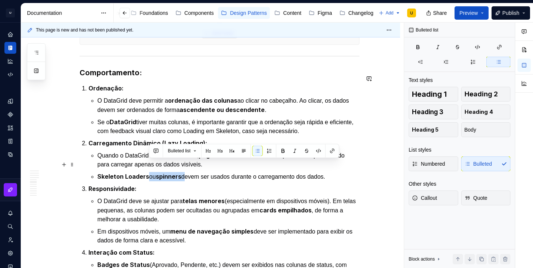
drag, startPoint x: 186, startPoint y: 164, endPoint x: 148, endPoint y: 165, distance: 37.8
click at [148, 172] on p "Skeleton Loaders ou spinners devem ser usados durante o carregamento dos dados." at bounding box center [228, 176] width 262 height 9
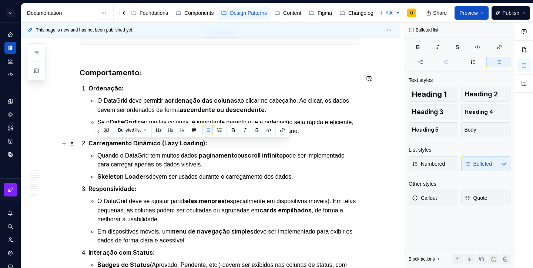
drag, startPoint x: 255, startPoint y: 151, endPoint x: 94, endPoint y: 145, distance: 160.7
click at [97, 151] on li "Quando o DataGrid tem muitos dados, paginamento ou scroll infinito pode ser imp…" at bounding box center [228, 160] width 262 height 18
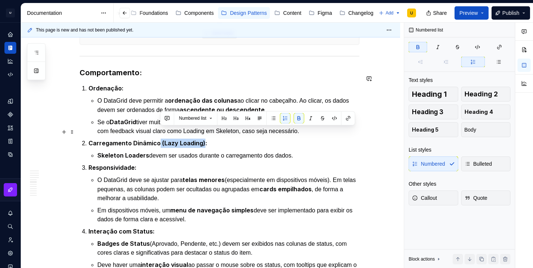
drag, startPoint x: 205, startPoint y: 131, endPoint x: 159, endPoint y: 136, distance: 46.1
click at [159, 138] on p "Carregamento Dinâmico (Lazy Loading):" at bounding box center [223, 142] width 271 height 9
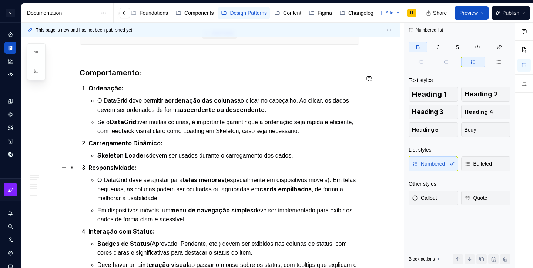
scroll to position [1309, 0]
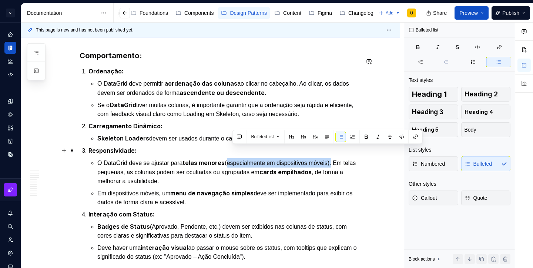
drag, startPoint x: 344, startPoint y: 151, endPoint x: 232, endPoint y: 148, distance: 112.2
click at [232, 158] on p "O DataGrid deve se ajustar para telas menores (especialmente em dispositivos mó…" at bounding box center [228, 171] width 262 height 27
click at [234, 158] on p "O DataGrid deve se ajustar para telas menores (especialmente em dispositivos mó…" at bounding box center [228, 171] width 262 height 27
drag, startPoint x: 234, startPoint y: 149, endPoint x: 341, endPoint y: 154, distance: 107.1
click at [341, 158] on p "O DataGrid deve se ajustar para telas menores (especialmente em dispositivos mó…" at bounding box center [228, 171] width 262 height 27
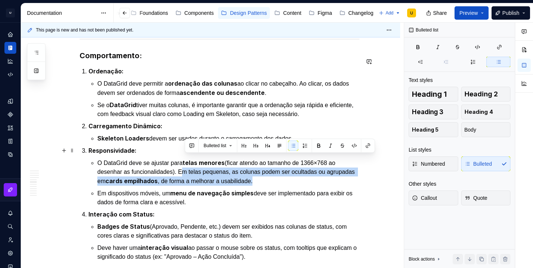
drag, startPoint x: 185, startPoint y: 158, endPoint x: 296, endPoint y: 167, distance: 111.4
click at [296, 167] on p "O DataGrid deve se ajustar para telas menores (ficar atendo ao tamanho de 1366×…" at bounding box center [228, 171] width 262 height 27
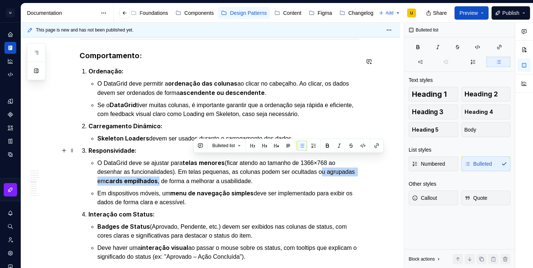
drag, startPoint x: 193, startPoint y: 170, endPoint x: 332, endPoint y: 161, distance: 139.8
click at [332, 161] on p "O DataGrid deve se ajustar para telas menores (ficar atendo ao tamanho de 1366×…" at bounding box center [228, 171] width 262 height 27
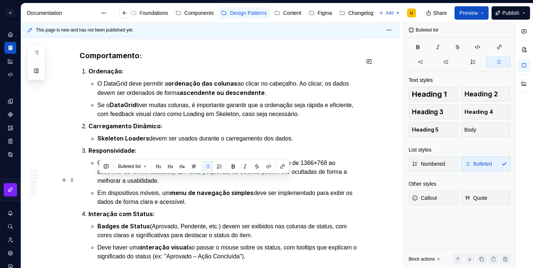
drag, startPoint x: 213, startPoint y: 190, endPoint x: 92, endPoint y: 179, distance: 121.1
click at [92, 179] on li "Responsividade: O DataGrid deve se ajustar para telas menores (ficar atendo ao …" at bounding box center [223, 176] width 271 height 60
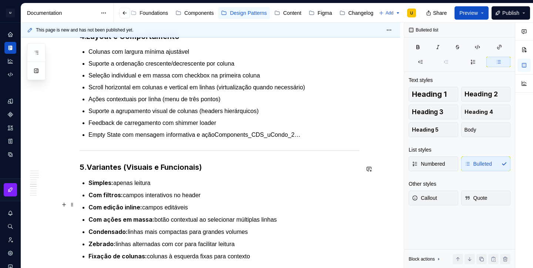
scroll to position [1545, 0]
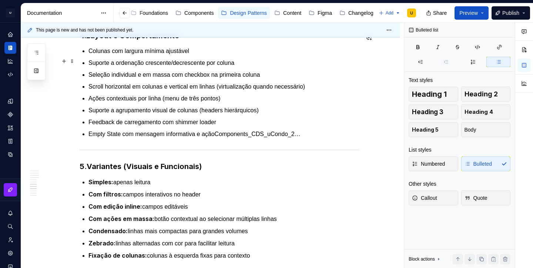
click at [323, 70] on p "Seleção individual e em massa com checkbox na primeira coluna" at bounding box center [223, 74] width 271 height 9
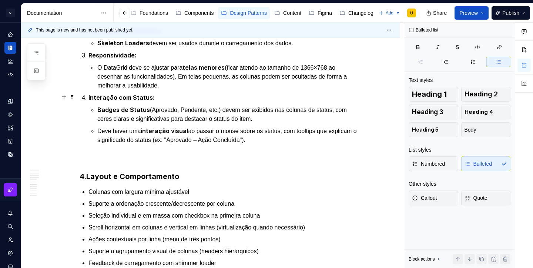
scroll to position [1406, 0]
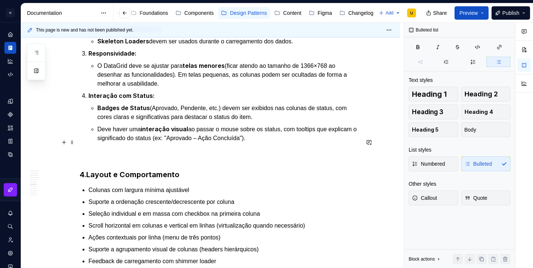
click at [199, 151] on p at bounding box center [220, 155] width 280 height 9
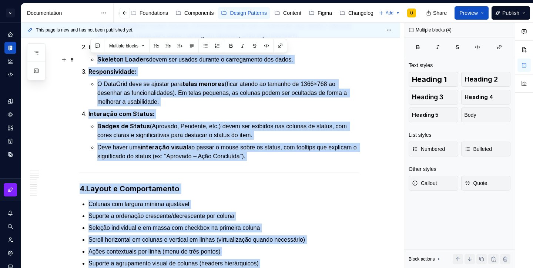
scroll to position [1374, 0]
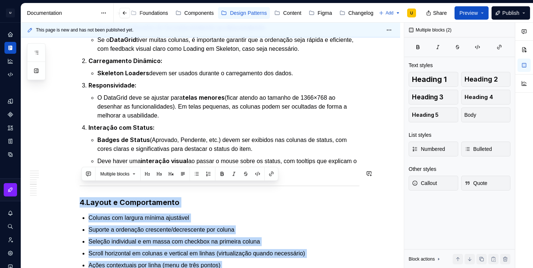
drag, startPoint x: 325, startPoint y: 145, endPoint x: 79, endPoint y: 185, distance: 248.5
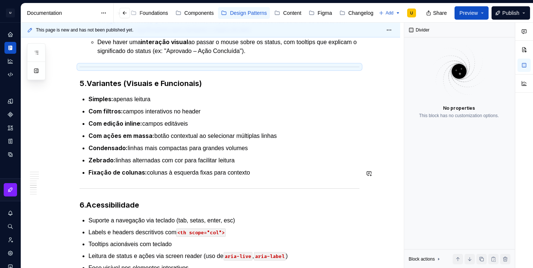
scroll to position [1499, 0]
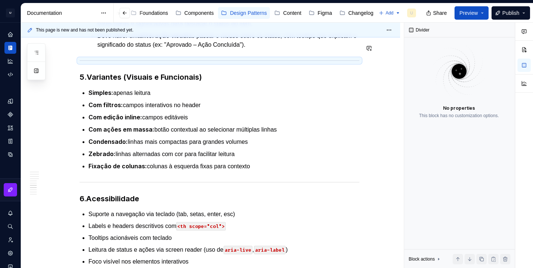
type textarea "*"
